Goal: Task Accomplishment & Management: Manage account settings

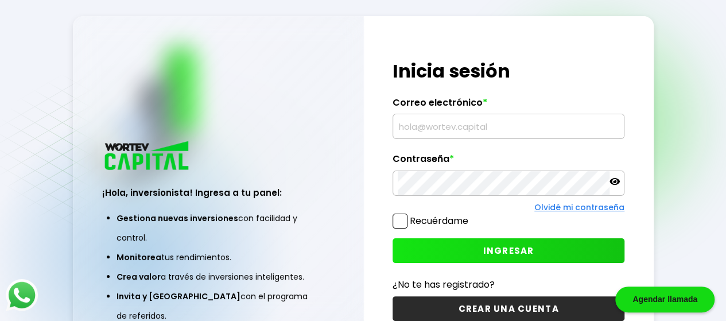
type input "[PERSON_NAME][EMAIL_ADDRESS][PERSON_NAME][DOMAIN_NAME]"
click at [399, 227] on span at bounding box center [399, 220] width 15 height 15
click at [470, 215] on input "Recuérdame" at bounding box center [470, 215] width 0 height 0
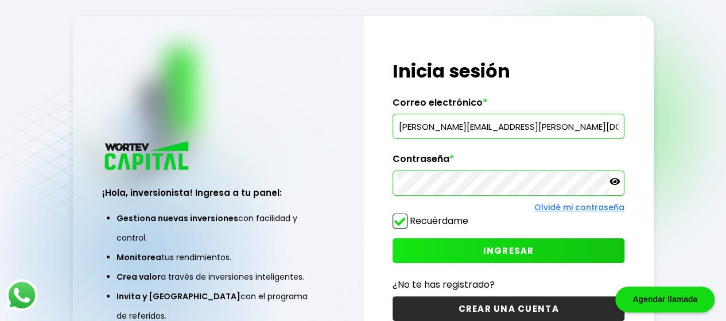
click at [466, 243] on button "INGRESAR" at bounding box center [508, 250] width 232 height 25
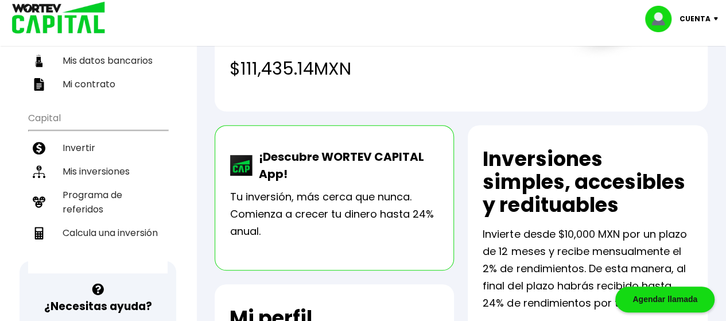
scroll to position [178, 0]
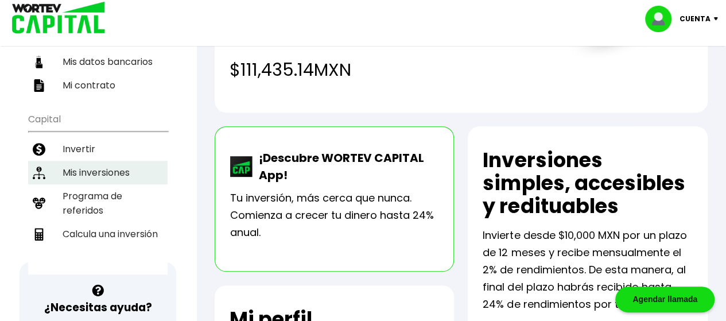
click at [104, 161] on li "Mis inversiones" at bounding box center [97, 173] width 139 height 24
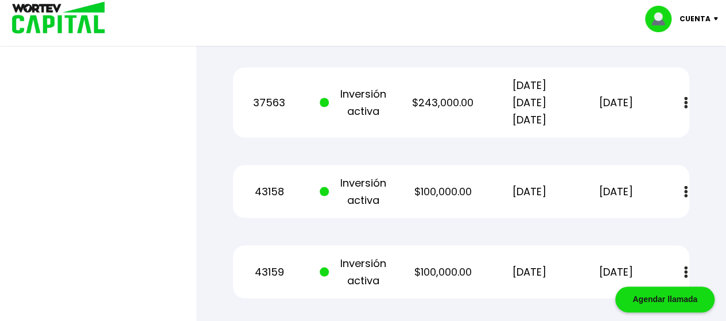
scroll to position [1078, 0]
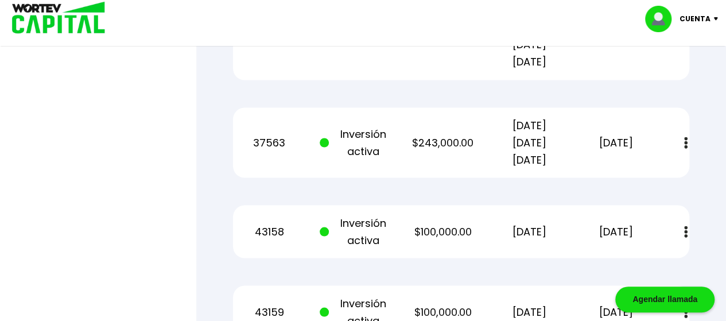
scroll to position [1017, 0]
click at [683, 140] on button at bounding box center [686, 143] width 16 height 25
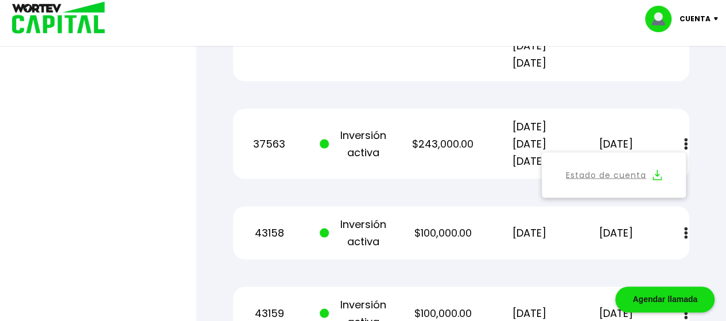
click at [620, 172] on link "Estado de cuenta" at bounding box center [606, 175] width 80 height 14
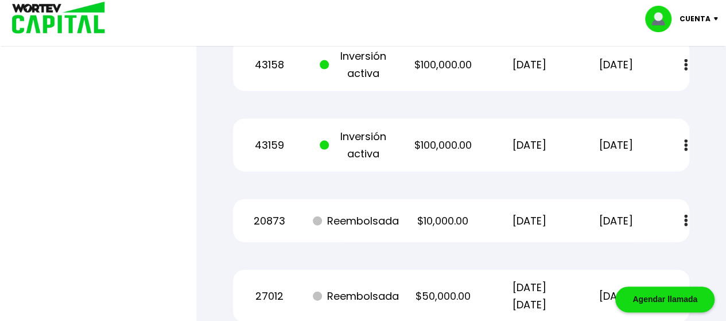
scroll to position [1177, 0]
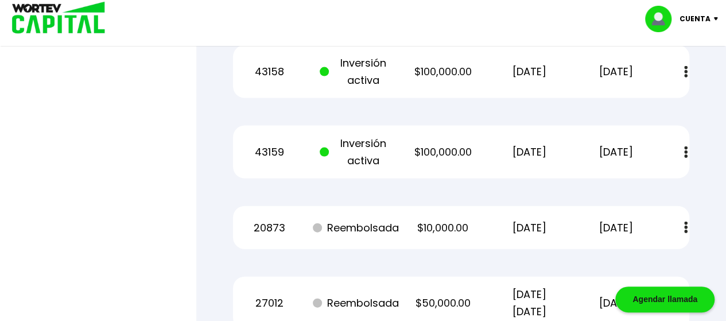
click at [684, 151] on img at bounding box center [685, 152] width 3 height 12
click at [614, 182] on link "Estado de cuenta" at bounding box center [606, 183] width 80 height 14
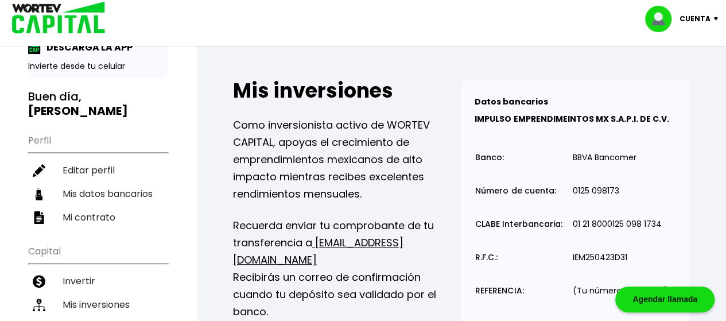
scroll to position [0, 0]
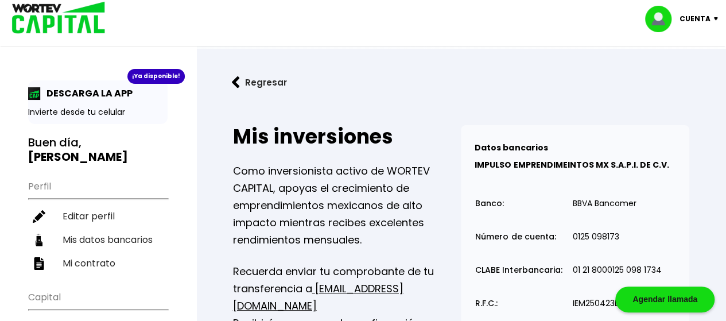
click at [700, 18] on p "Cuenta" at bounding box center [694, 18] width 31 height 17
click at [685, 75] on li "Cerrar sesión" at bounding box center [683, 77] width 92 height 24
